Goal: Task Accomplishment & Management: Complete application form

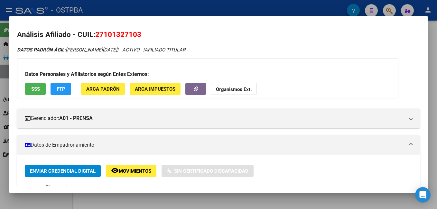
scroll to position [193, 0]
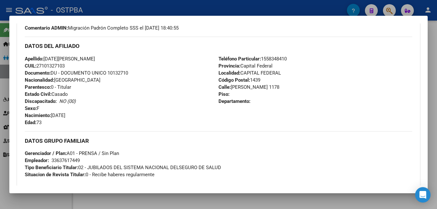
click at [135, 6] on div at bounding box center [218, 104] width 437 height 209
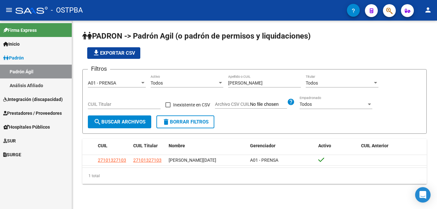
click at [37, 89] on link "Análisis Afiliado" at bounding box center [36, 86] width 72 height 14
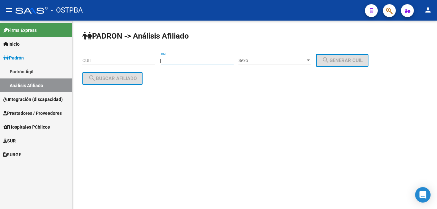
click at [181, 60] on input "DNI" at bounding box center [197, 60] width 73 height 5
type input "34209353"
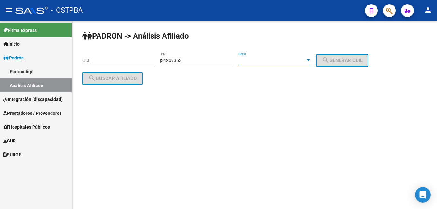
click at [310, 60] on div at bounding box center [308, 61] width 3 height 2
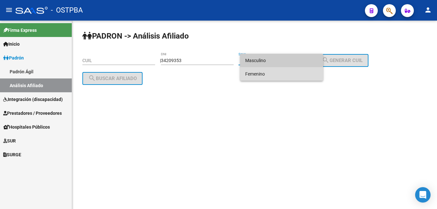
click at [261, 72] on span "Femenino" at bounding box center [281, 74] width 73 height 14
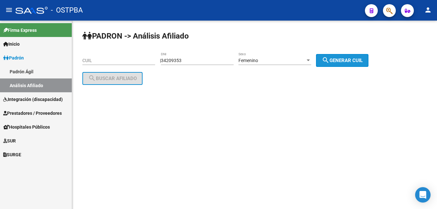
click at [355, 63] on span "search Generar CUIL" at bounding box center [342, 61] width 41 height 6
type input "27-34209353-7"
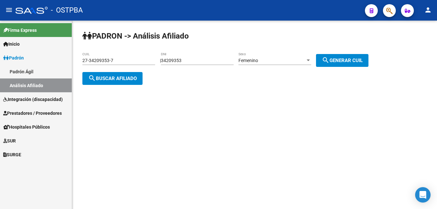
click at [136, 79] on span "search Buscar afiliado" at bounding box center [112, 79] width 49 height 6
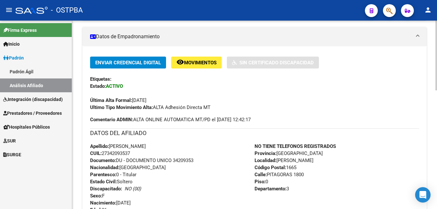
scroll to position [161, 0]
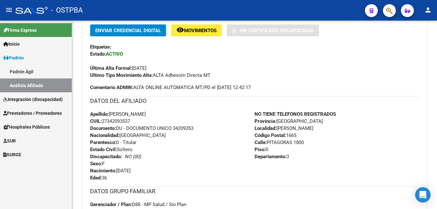
click at [24, 115] on span "Prestadores / Proveedores" at bounding box center [32, 113] width 59 height 7
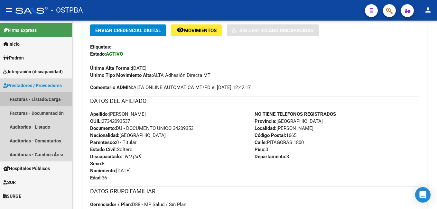
click at [21, 99] on link "Facturas - Listado/Carga" at bounding box center [36, 99] width 72 height 14
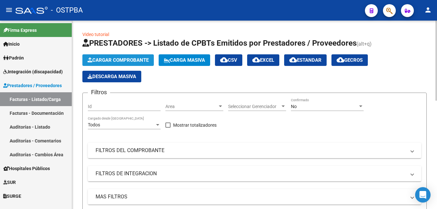
click at [141, 57] on button "Cargar Comprobante" at bounding box center [117, 60] width 71 height 12
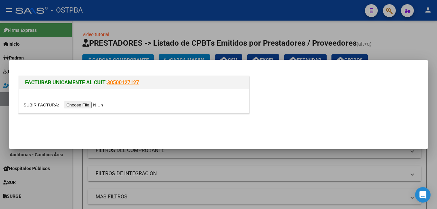
click at [84, 105] on input "file" at bounding box center [64, 105] width 81 height 7
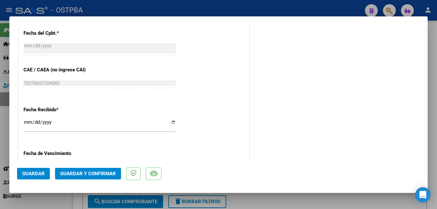
scroll to position [386, 0]
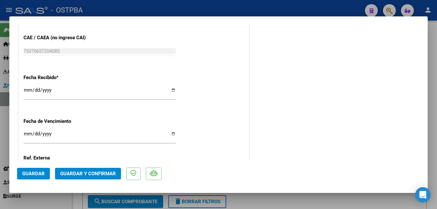
click at [172, 135] on input "Ingresar la fecha" at bounding box center [100, 136] width 152 height 10
type input "[DATE]"
click at [42, 175] on span "Guardar" at bounding box center [33, 174] width 23 height 6
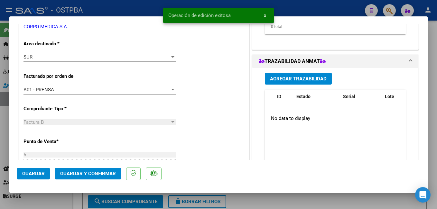
scroll to position [32, 0]
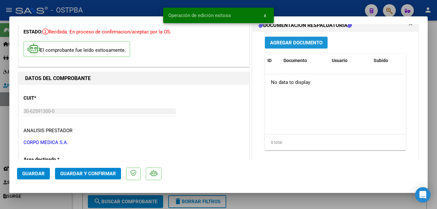
click at [292, 43] on span "Agregar Documento" at bounding box center [296, 43] width 52 height 6
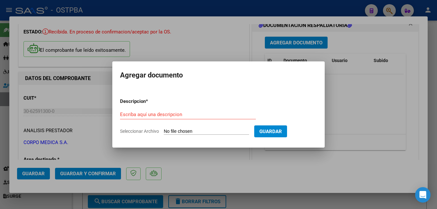
click at [152, 132] on span "Seleccionar Archivo" at bounding box center [139, 131] width 39 height 5
click at [164, 132] on input "Seleccionar Archivo" at bounding box center [206, 132] width 85 height 6
type input "C:\fakepath\Presup Aprob Cabanelas_20250910_0001.pdf"
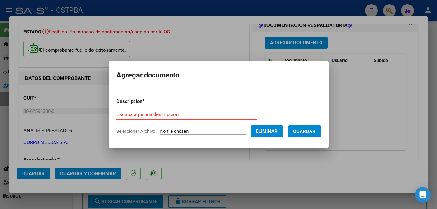
click at [176, 115] on input "Escriba aquí una descripcion" at bounding box center [187, 115] width 141 height 6
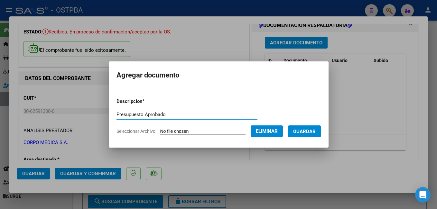
type input "Presupuesto Aprobado"
drag, startPoint x: 324, startPoint y: 131, endPoint x: 328, endPoint y: 129, distance: 4.5
click at [316, 131] on span "Guardar" at bounding box center [304, 132] width 23 height 6
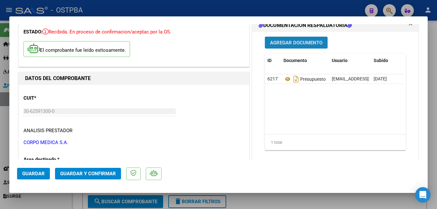
click at [307, 43] on span "Agregar Documento" at bounding box center [296, 43] width 52 height 6
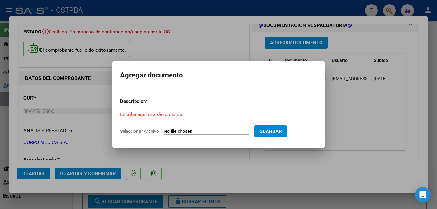
click at [143, 132] on span "Seleccionar Archivo" at bounding box center [139, 131] width 39 height 5
click at [164, 132] on input "Seleccionar Archivo" at bounding box center [206, 132] width 85 height 6
type input "C:\fakepath\Cx Cabanelas_20250909_0001.pdf"
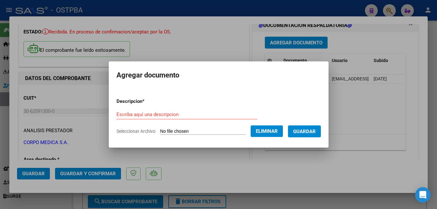
click at [176, 116] on input "Escriba aquí una descripcion" at bounding box center [187, 115] width 141 height 6
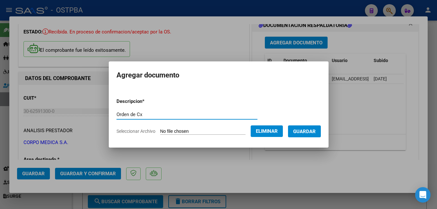
type input "Orden de Cx"
click at [316, 129] on span "Guardar" at bounding box center [304, 132] width 23 height 6
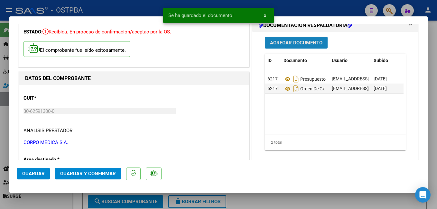
click at [301, 44] on span "Agregar Documento" at bounding box center [296, 43] width 52 height 6
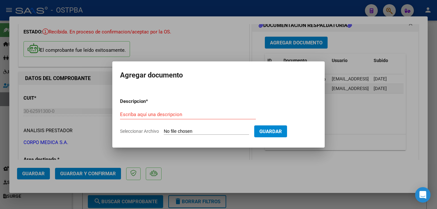
click at [149, 131] on span "Seleccionar Archivo" at bounding box center [139, 131] width 39 height 5
click at [164, 131] on input "Seleccionar Archivo" at bounding box center [206, 132] width 85 height 6
type input "C:\fakepath\Materiales [PERSON_NAME].pdf"
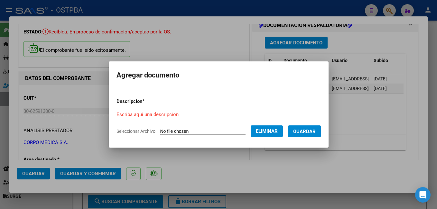
click at [175, 118] on input "Escriba aquí una descripcion" at bounding box center [187, 115] width 141 height 6
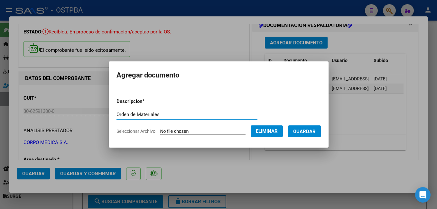
type input "Orden de Materiales"
click at [321, 135] on button "Guardar" at bounding box center [304, 132] width 33 height 12
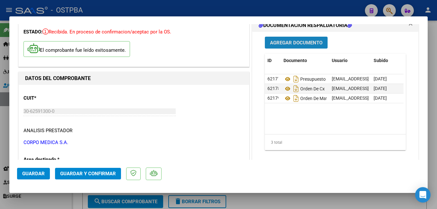
click at [299, 46] on button "Agregar Documento" at bounding box center [296, 43] width 63 height 12
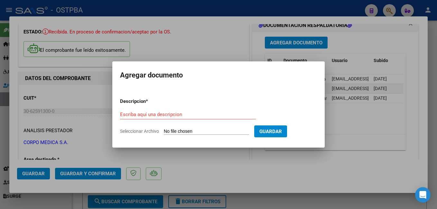
click at [143, 133] on span "Seleccionar Archivo" at bounding box center [139, 131] width 39 height 5
click at [164, 133] on input "Seleccionar Archivo" at bounding box center [206, 132] width 85 height 6
type input "C:\fakepath\Estudios Cabanelas_20250916_0001.pdf"
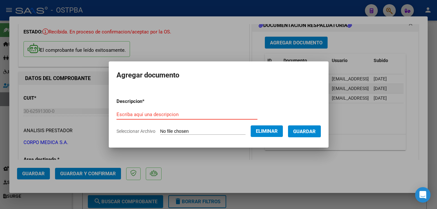
click at [171, 114] on input "Escriba aquí una descripcion" at bounding box center [187, 115] width 141 height 6
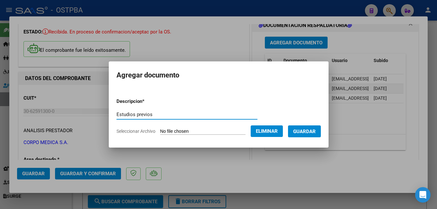
type input "Estudios previos"
click at [306, 136] on button "Guardar" at bounding box center [304, 132] width 33 height 12
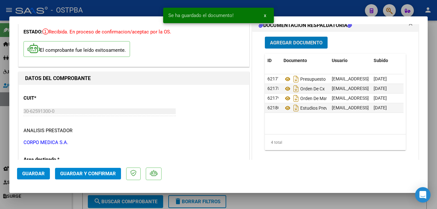
click at [289, 43] on span "Agregar Documento" at bounding box center [296, 43] width 52 height 6
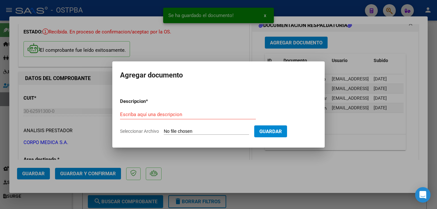
click at [149, 129] on span "Seleccionar Archivo" at bounding box center [139, 131] width 39 height 5
click at [164, 129] on input "Seleccionar Archivo" at bounding box center [206, 132] width 85 height 6
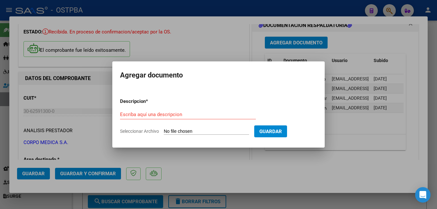
type input "C:\fakepath\Otro presup Cabanelas_20250916_0001.pdf"
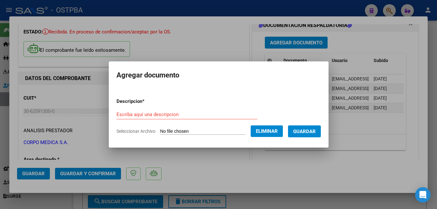
click at [174, 110] on div "Escriba aquí una descripcion" at bounding box center [187, 115] width 141 height 10
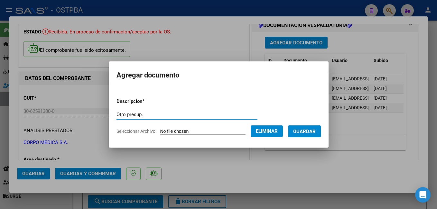
type input "Otro presup."
click at [316, 131] on span "Guardar" at bounding box center [304, 132] width 23 height 6
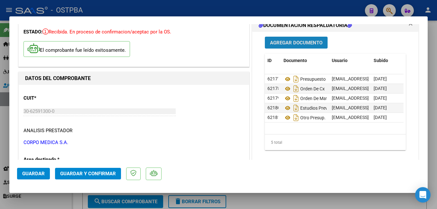
click at [300, 42] on span "Agregar Documento" at bounding box center [296, 43] width 52 height 6
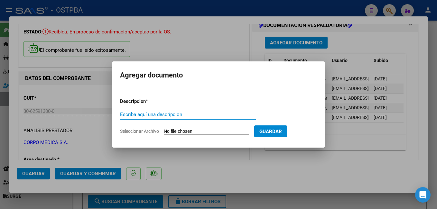
click at [147, 132] on span "Seleccionar Archivo" at bounding box center [139, 131] width 39 height 5
click at [164, 132] on input "Seleccionar Archivo" at bounding box center [206, 132] width 85 height 6
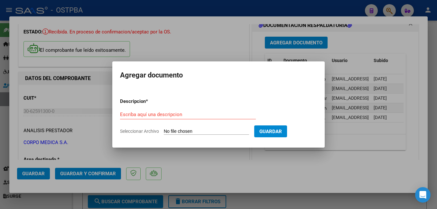
type input "C:\fakepath\CORPOMEDICA CBU 2023 (2) (2).pdf"
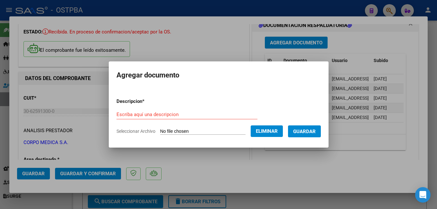
click at [167, 116] on input "Escriba aquí una descripcion" at bounding box center [187, 115] width 141 height 6
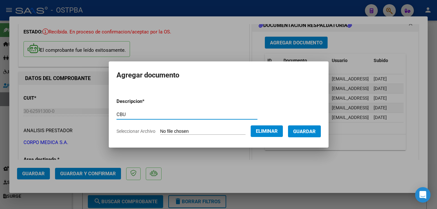
type input "CBU"
click at [316, 134] on span "Guardar" at bounding box center [304, 132] width 23 height 6
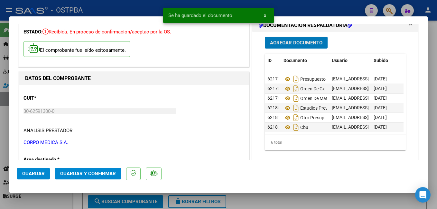
click at [113, 174] on span "Guardar y Confirmar" at bounding box center [88, 174] width 56 height 6
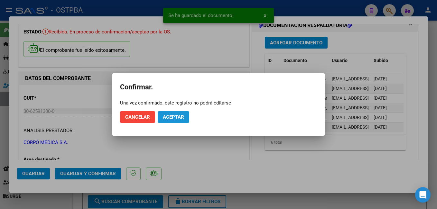
click at [185, 120] on button "Aceptar" at bounding box center [174, 117] width 32 height 12
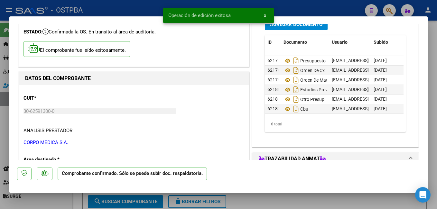
click at [107, 8] on div at bounding box center [218, 104] width 437 height 209
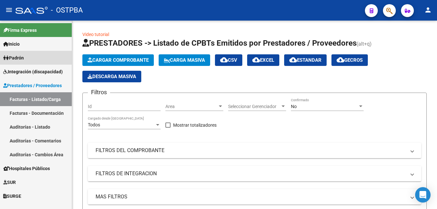
click at [24, 60] on span "Padrón" at bounding box center [13, 57] width 21 height 7
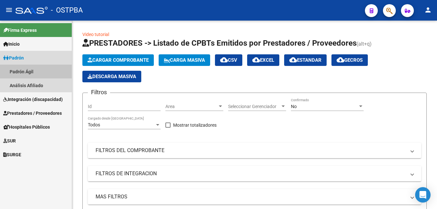
click at [28, 75] on link "Padrón Ágil" at bounding box center [36, 72] width 72 height 14
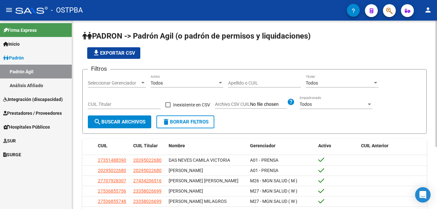
click at [244, 84] on input "Apellido o CUIL" at bounding box center [264, 83] width 73 height 5
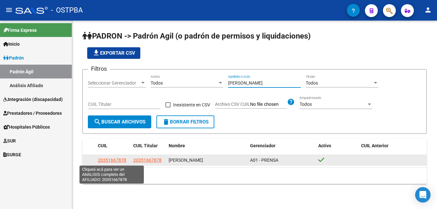
type input "[PERSON_NAME]"
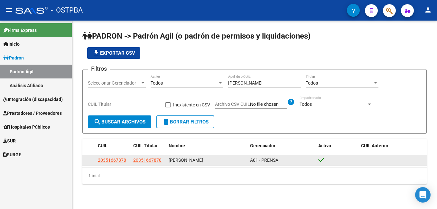
drag, startPoint x: 98, startPoint y: 162, endPoint x: 126, endPoint y: 161, distance: 28.1
click at [126, 161] on div "20351667878" at bounding box center [113, 160] width 30 height 7
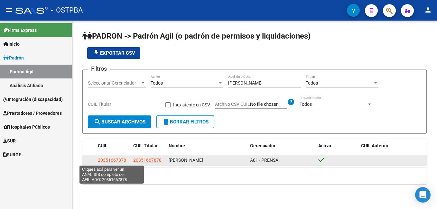
drag, startPoint x: 126, startPoint y: 161, endPoint x: 120, endPoint y: 160, distance: 5.8
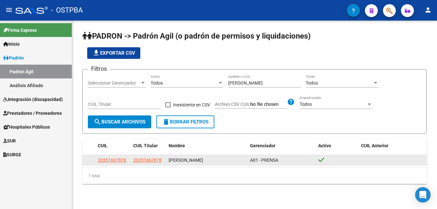
copy span "20351667878"
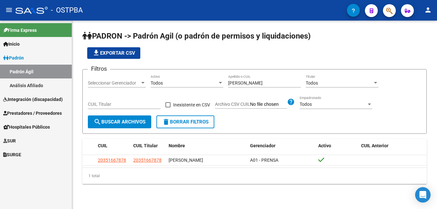
click at [22, 112] on span "Prestadores / Proveedores" at bounding box center [32, 113] width 59 height 7
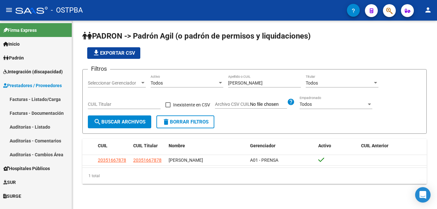
click at [24, 127] on link "Auditorías - Listado" at bounding box center [36, 127] width 72 height 14
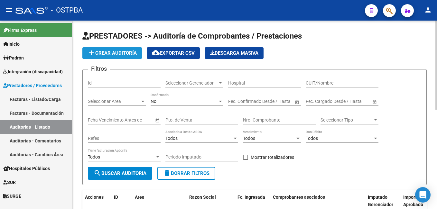
click at [126, 57] on button "add Crear Auditoría" at bounding box center [112, 53] width 60 height 12
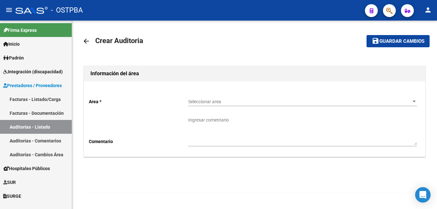
click at [414, 103] on div at bounding box center [415, 101] width 6 height 5
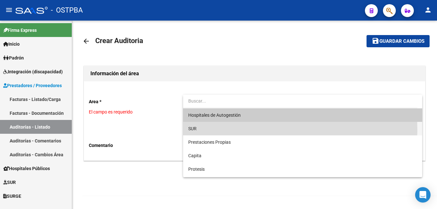
click at [205, 130] on span "SUR" at bounding box center [302, 129] width 229 height 14
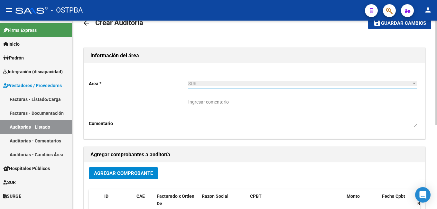
scroll to position [64, 0]
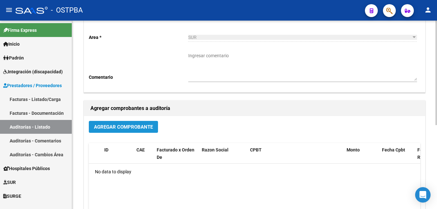
click at [118, 128] on span "Agregar Comprobante" at bounding box center [123, 127] width 59 height 6
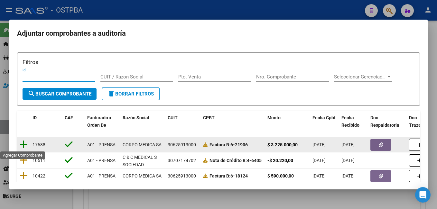
click at [22, 144] on icon at bounding box center [24, 144] width 8 height 9
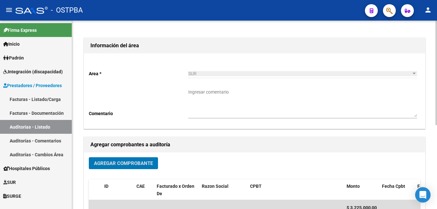
scroll to position [0, 0]
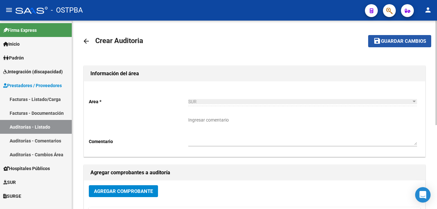
click at [398, 39] on span "Guardar cambios" at bounding box center [403, 42] width 45 height 6
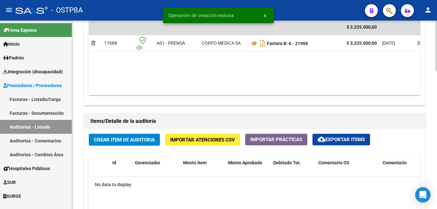
scroll to position [386, 0]
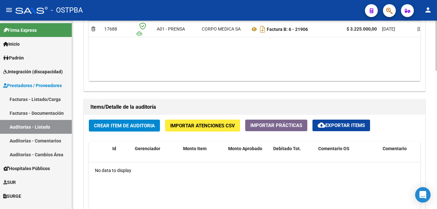
click at [145, 127] on span "Crear Item de Auditoria" at bounding box center [124, 126] width 61 height 6
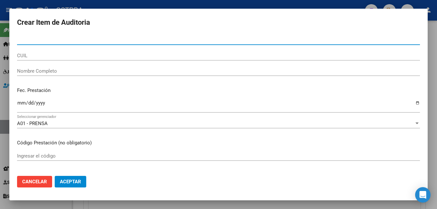
click at [41, 54] on input "CUIL" at bounding box center [218, 56] width 403 height 6
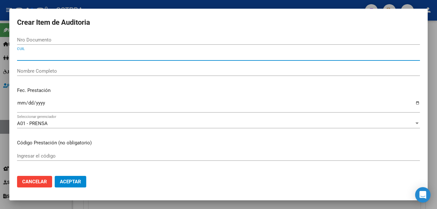
paste input "20351667878"
type input "20351667878"
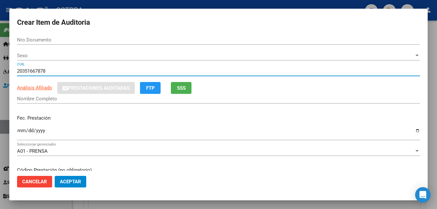
type input "35166787"
type input "[PERSON_NAME]"
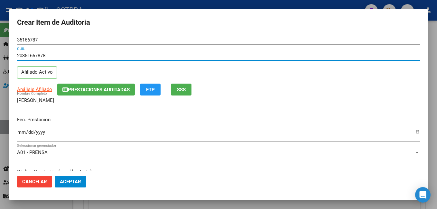
type input "20351667878"
click at [413, 130] on input "Ingresar la fecha" at bounding box center [218, 135] width 403 height 10
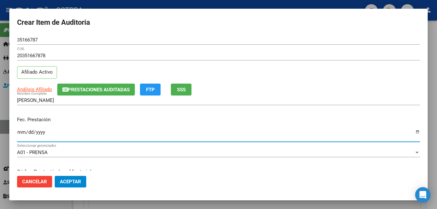
type input "[DATE]"
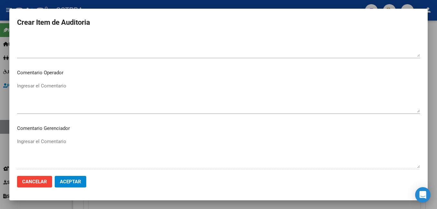
scroll to position [322, 0]
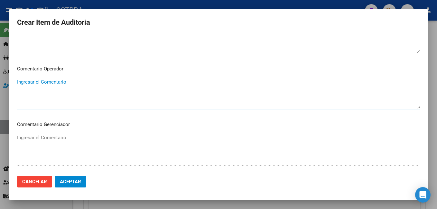
click at [77, 84] on textarea "Ingresar el Comentario" at bounding box center [218, 94] width 403 height 30
type textarea "f"
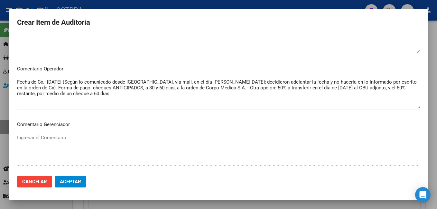
drag, startPoint x: 62, startPoint y: 94, endPoint x: 17, endPoint y: 94, distance: 45.7
click at [17, 94] on mat-dialog-content "35166787 Nro Documento 20351667878 CUIL Afiliado Activo Análisis Afiliado Prest…" at bounding box center [218, 103] width 419 height 136
drag, startPoint x: 414, startPoint y: 87, endPoint x: 209, endPoint y: 90, distance: 205.8
click at [209, 90] on textarea "Fecha de Cx.: [DATE] (Según lo comunicado desde [GEOGRAPHIC_DATA], vía mail, en…" at bounding box center [218, 94] width 403 height 30
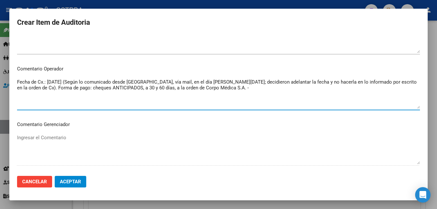
type textarea "Fecha de Cx.: [DATE] (Según lo comunicado desde [GEOGRAPHIC_DATA], vía mail, en…"
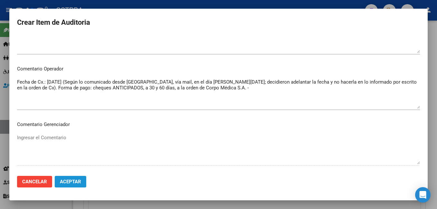
click at [71, 183] on span "Aceptar" at bounding box center [70, 182] width 21 height 6
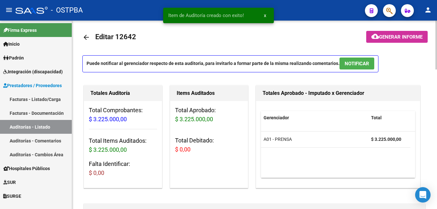
scroll to position [0, 0]
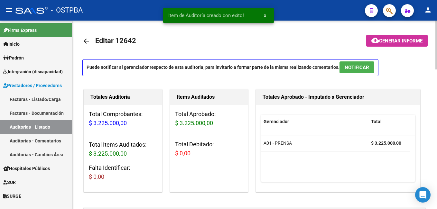
click at [389, 42] on span "Generar informe" at bounding box center [400, 41] width 43 height 6
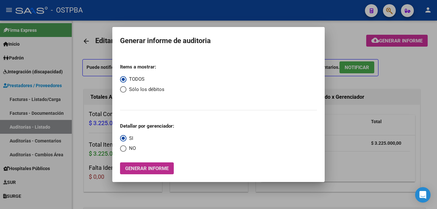
click at [162, 166] on span "Generar informe" at bounding box center [146, 169] width 43 height 6
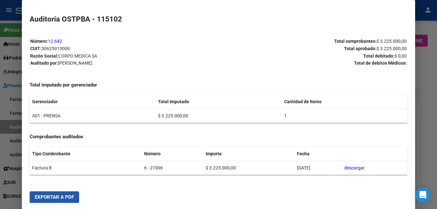
click at [62, 196] on span "Exportar a PDF" at bounding box center [54, 197] width 39 height 6
click at [437, 90] on div at bounding box center [218, 104] width 437 height 209
